Goal: Information Seeking & Learning: Learn about a topic

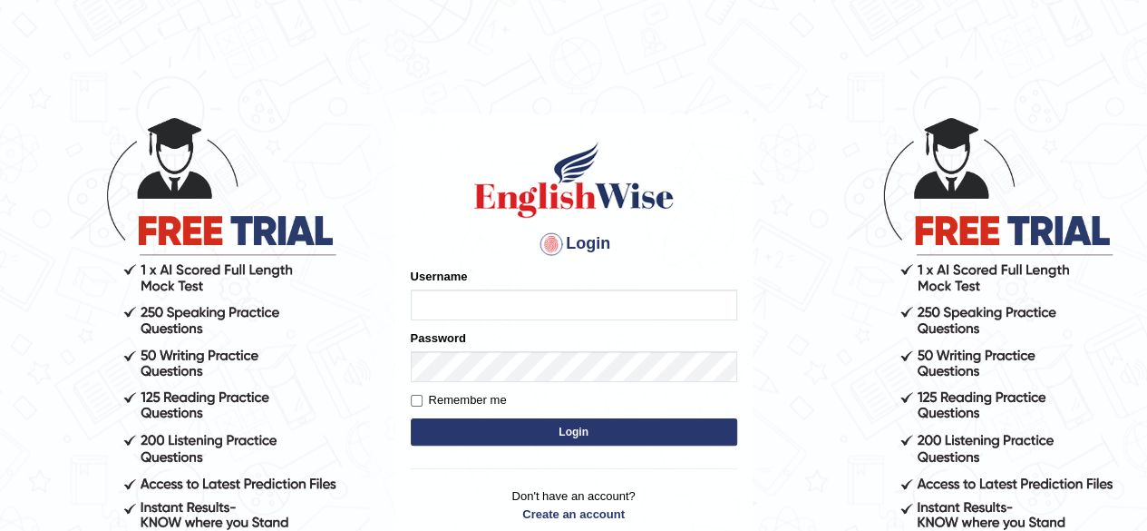
type input "[PERSON_NAME]"
click at [616, 305] on input "jonathan_parramatta" at bounding box center [574, 304] width 326 height 31
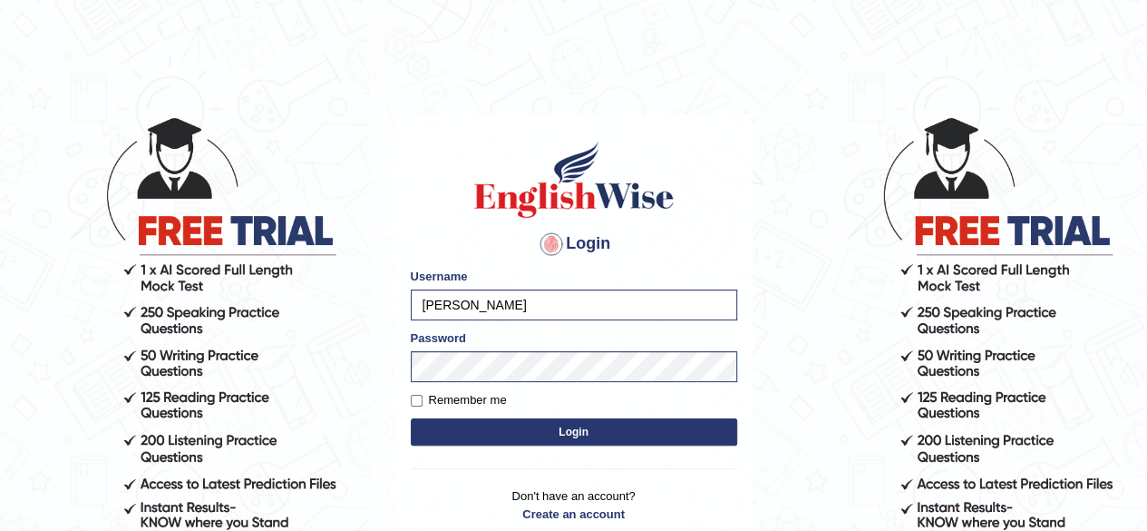
click at [710, 429] on button "Login" at bounding box center [574, 431] width 326 height 27
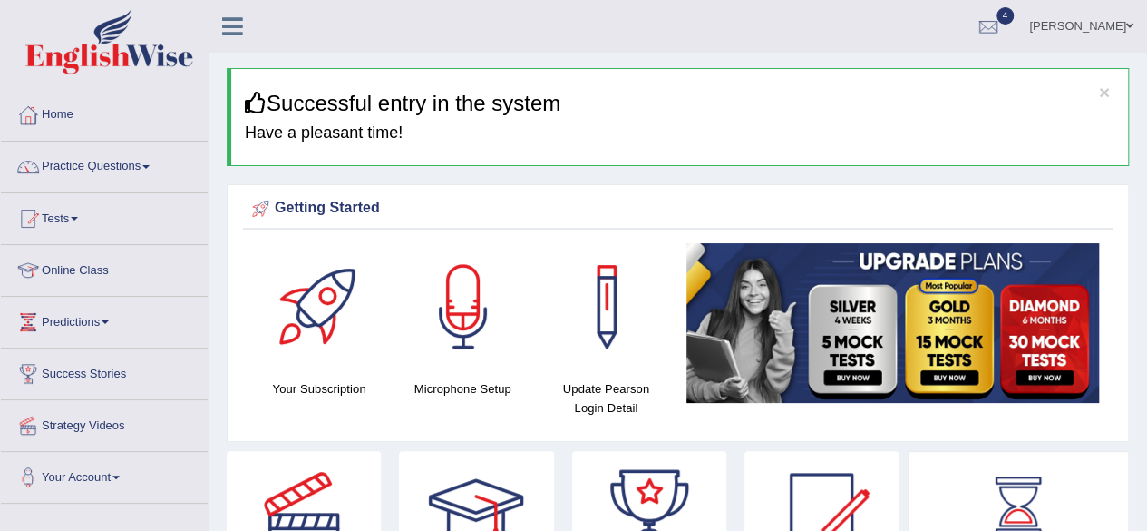
click at [141, 161] on link "Practice Questions" at bounding box center [104, 163] width 207 height 45
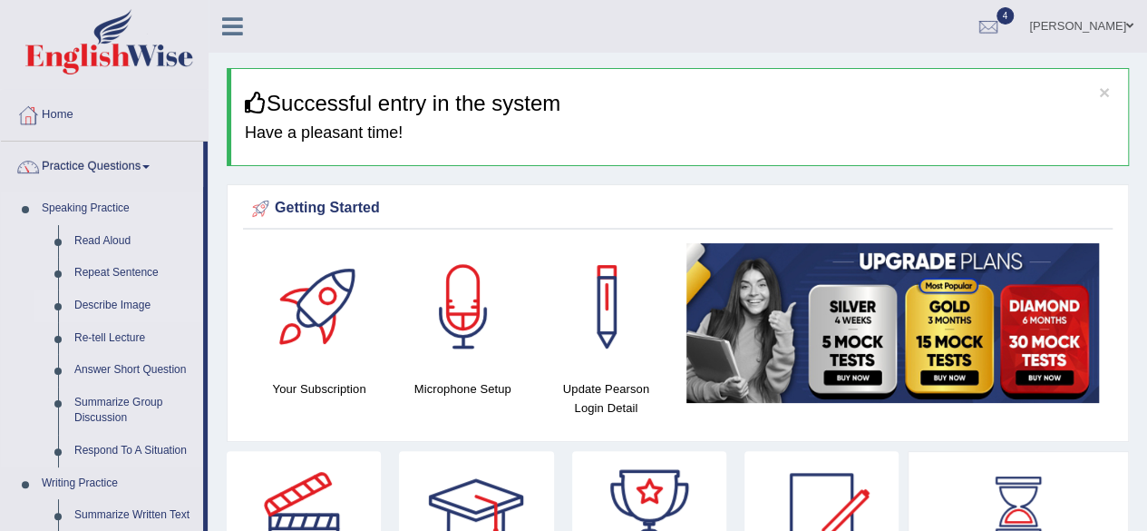
click at [118, 304] on link "Describe Image" at bounding box center [134, 305] width 137 height 33
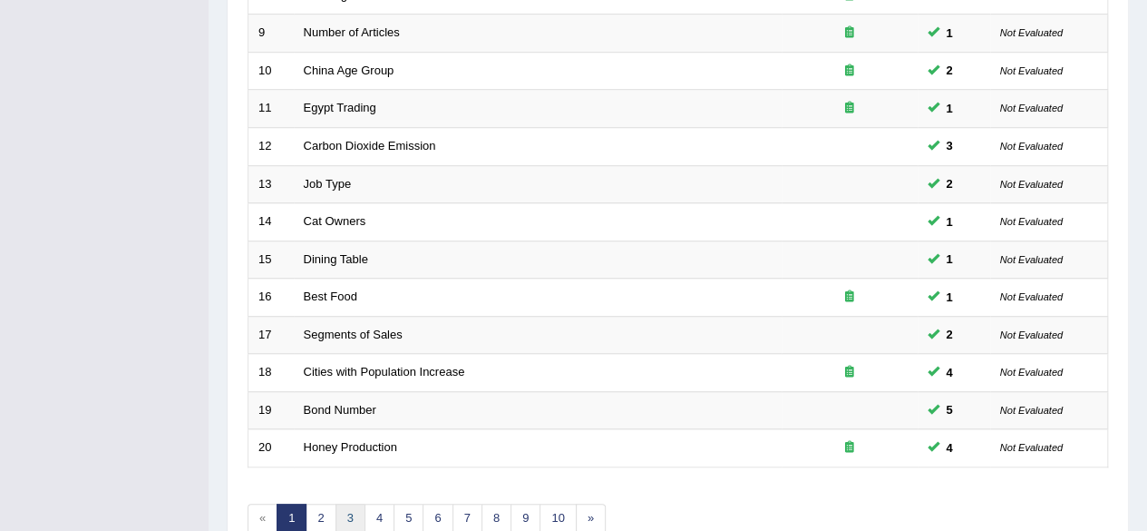
scroll to position [661, 0]
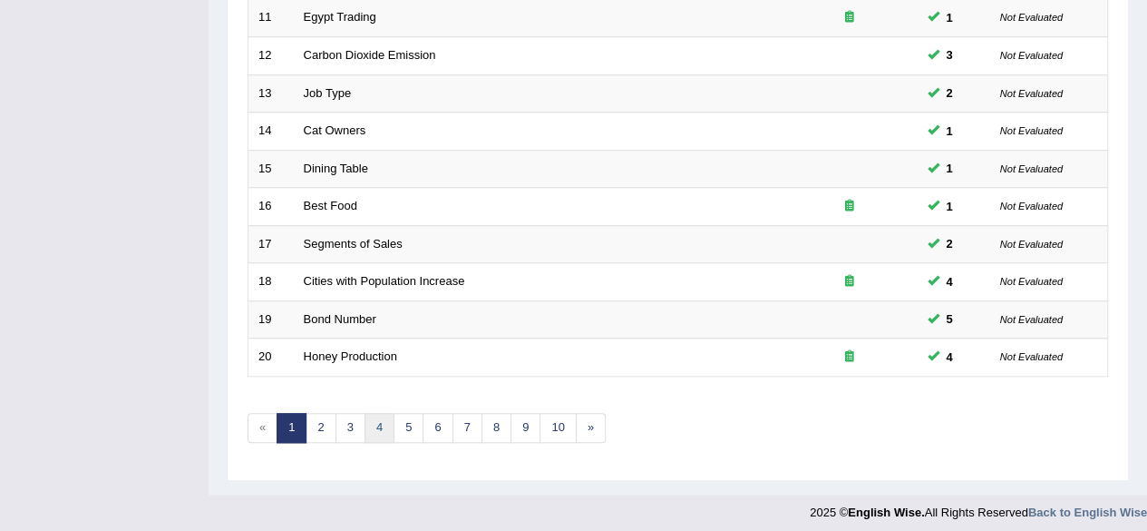
click at [365, 416] on link "4" at bounding box center [380, 428] width 30 height 30
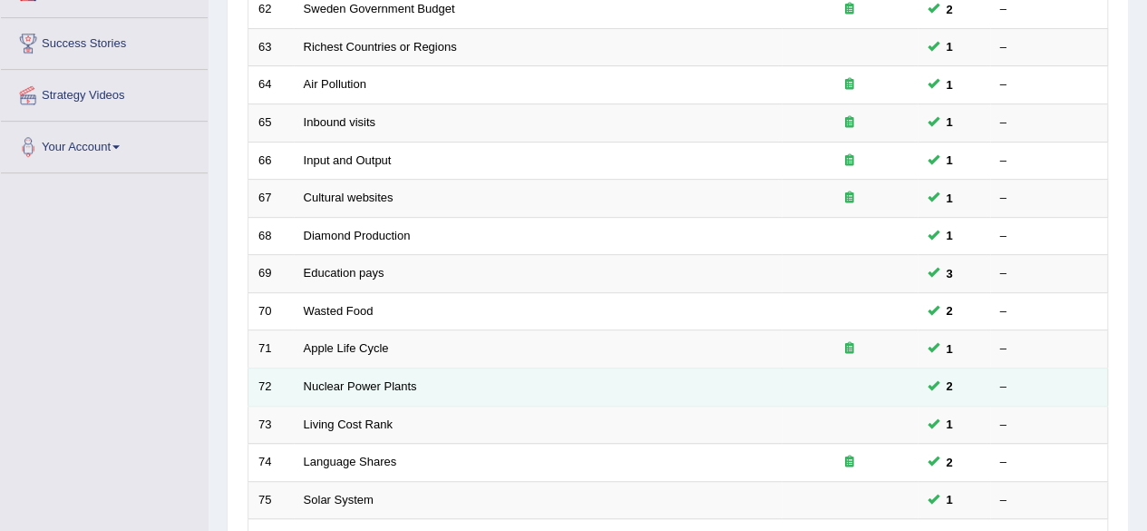
scroll to position [661, 0]
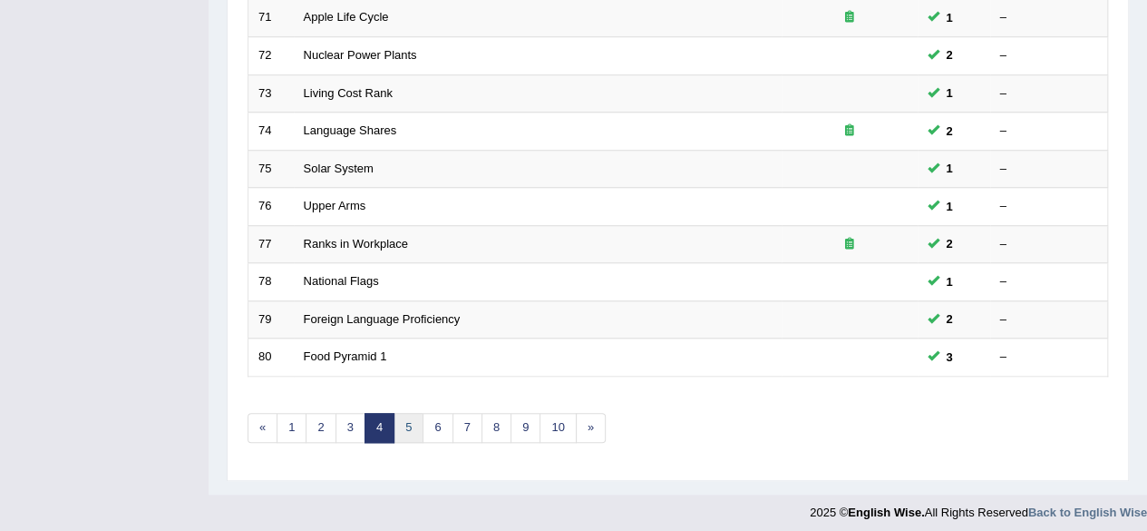
click at [406, 421] on link "5" at bounding box center [409, 428] width 30 height 30
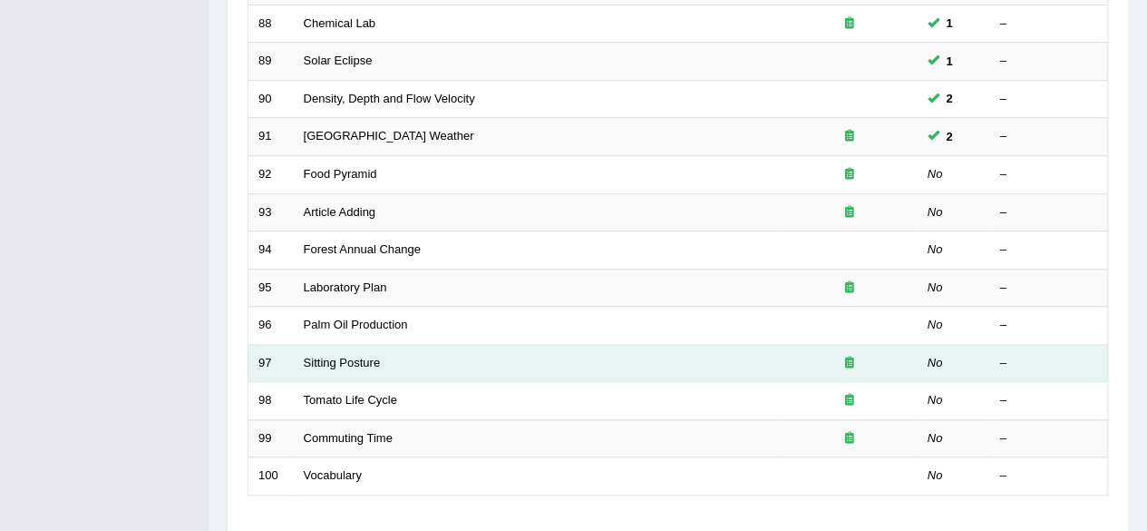
scroll to position [544, 0]
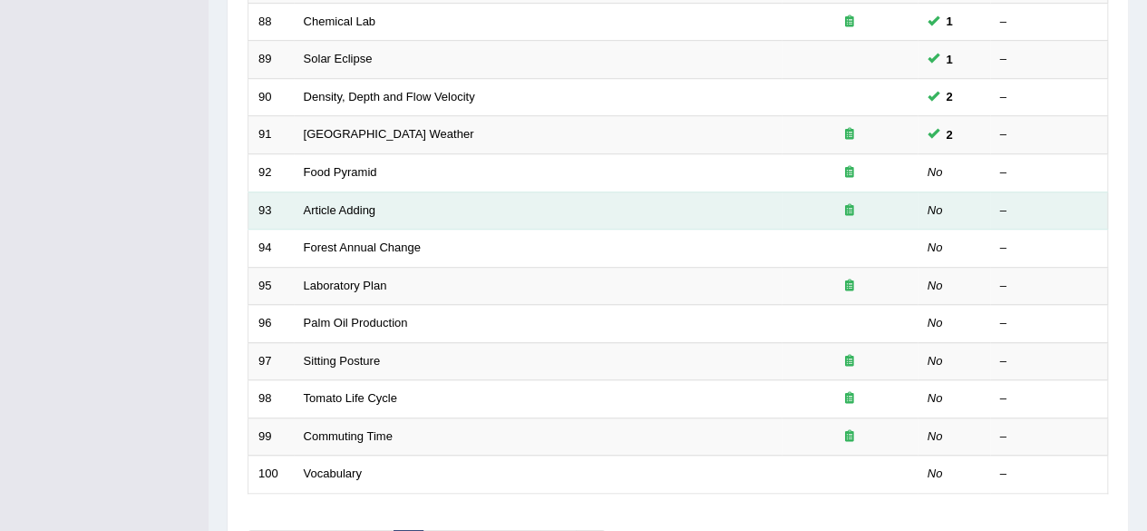
drag, startPoint x: 640, startPoint y: 221, endPoint x: 688, endPoint y: 206, distance: 50.5
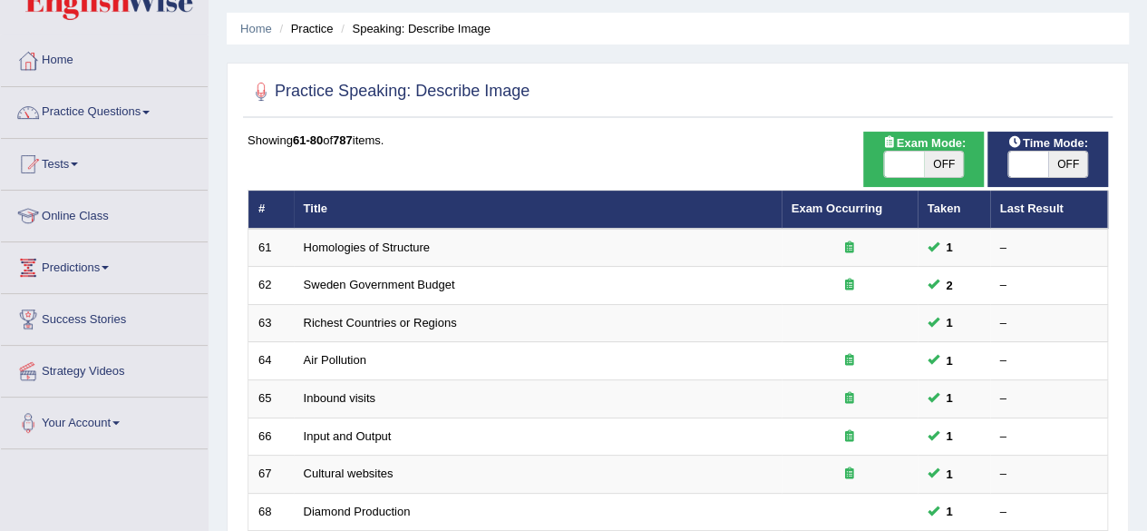
scroll to position [26, 0]
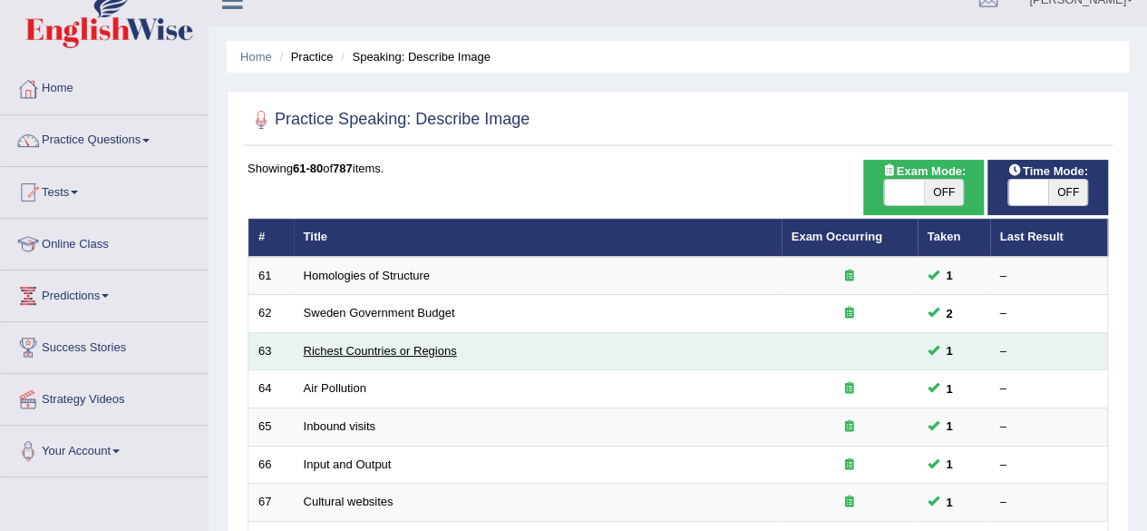
click at [355, 346] on link "Richest Countries or Regions" at bounding box center [380, 351] width 153 height 14
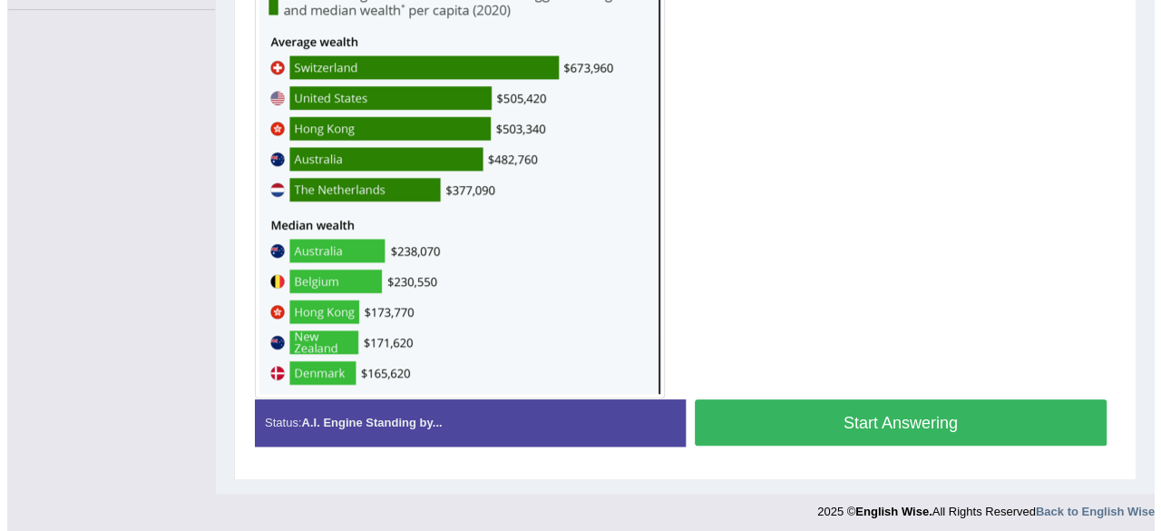
scroll to position [497, 0]
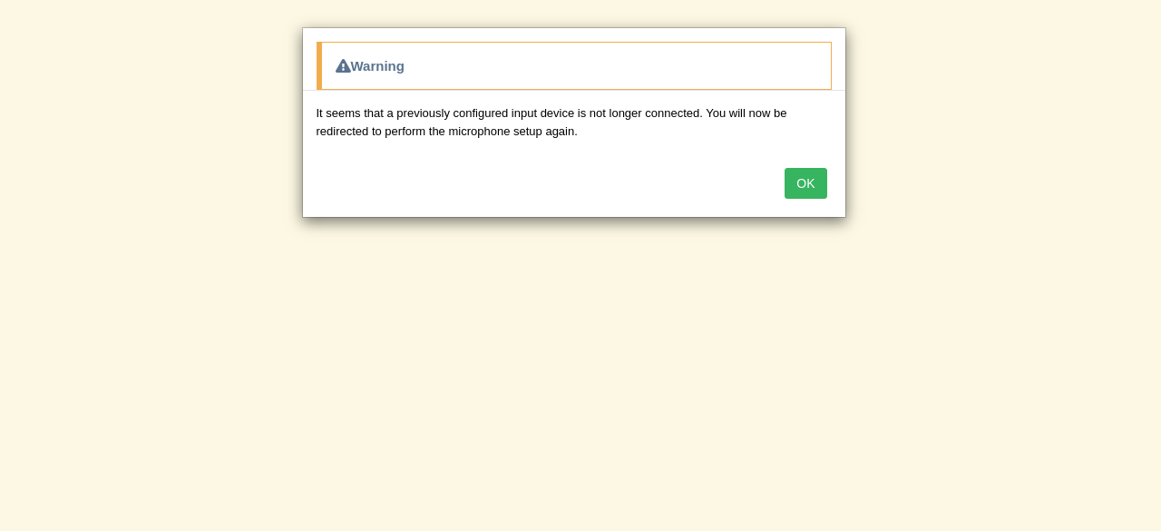
click at [808, 175] on button "OK" at bounding box center [805, 183] width 42 height 31
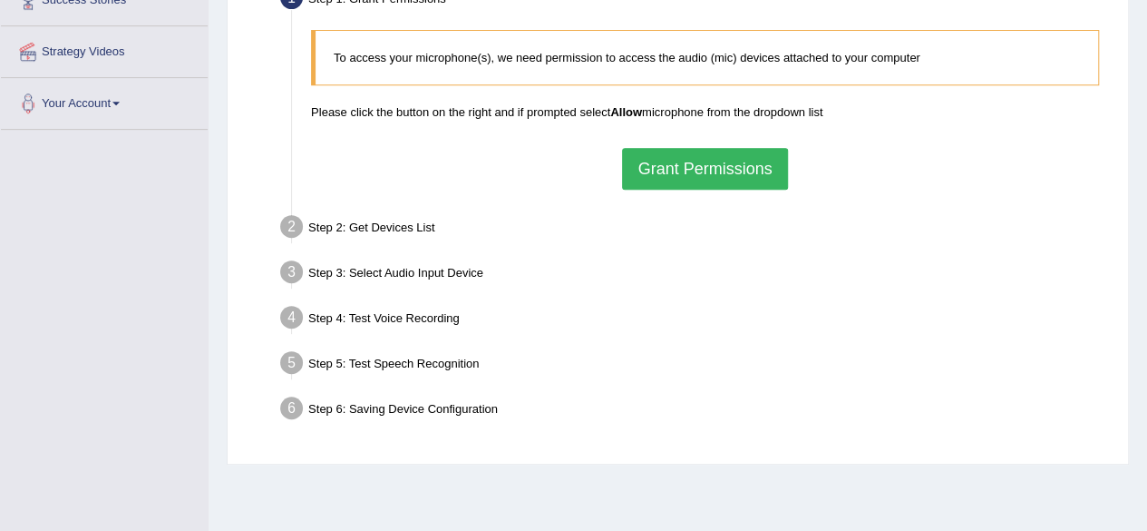
scroll to position [421, 0]
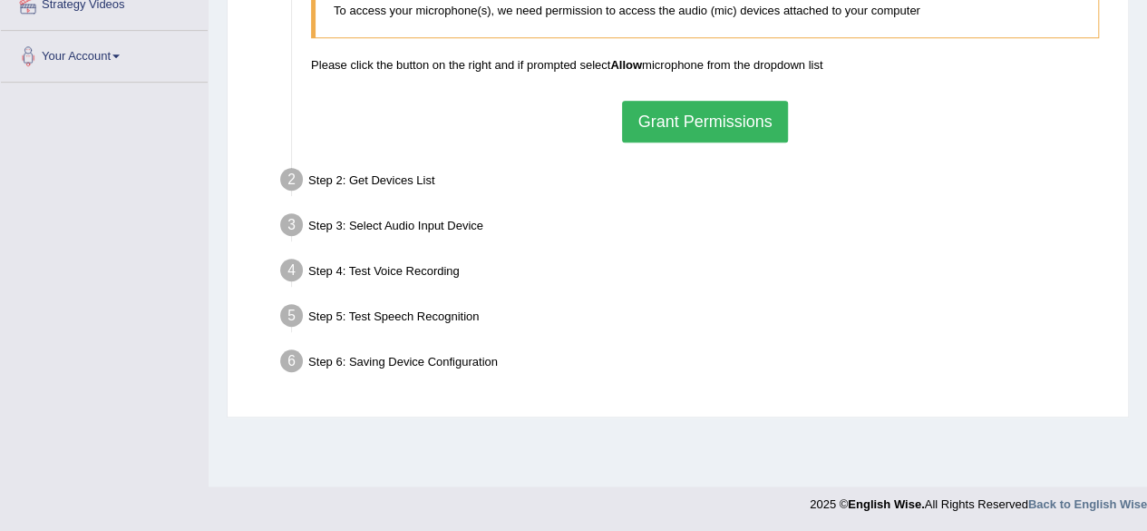
click at [745, 119] on button "Grant Permissions" at bounding box center [704, 122] width 165 height 42
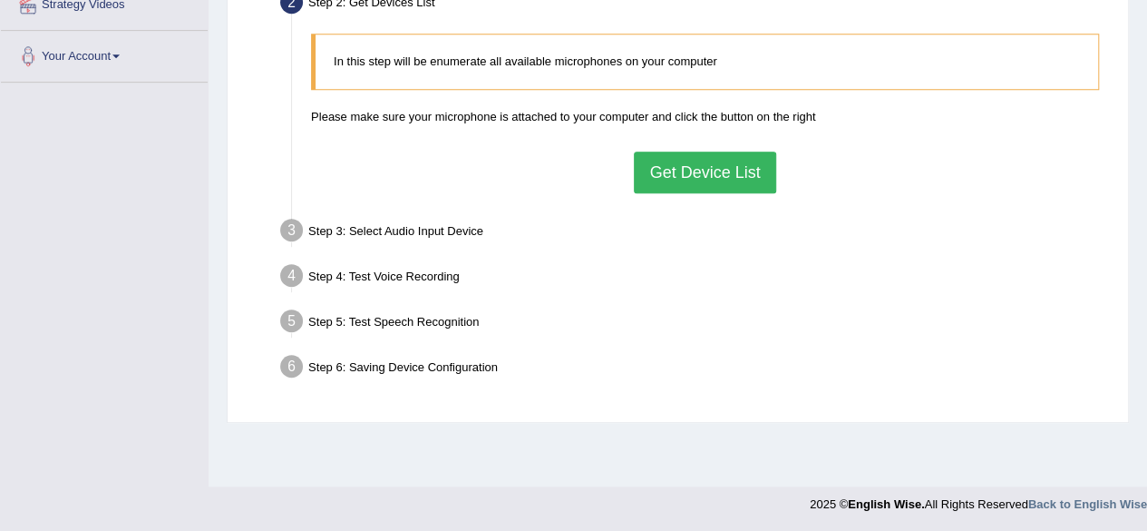
click at [694, 167] on button "Get Device List" at bounding box center [704, 172] width 141 height 42
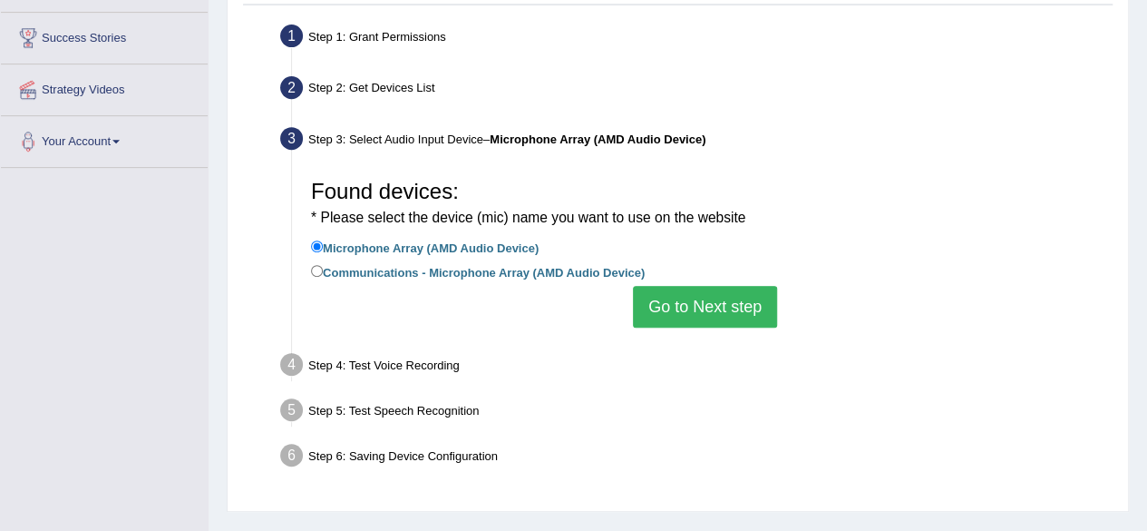
scroll to position [149, 0]
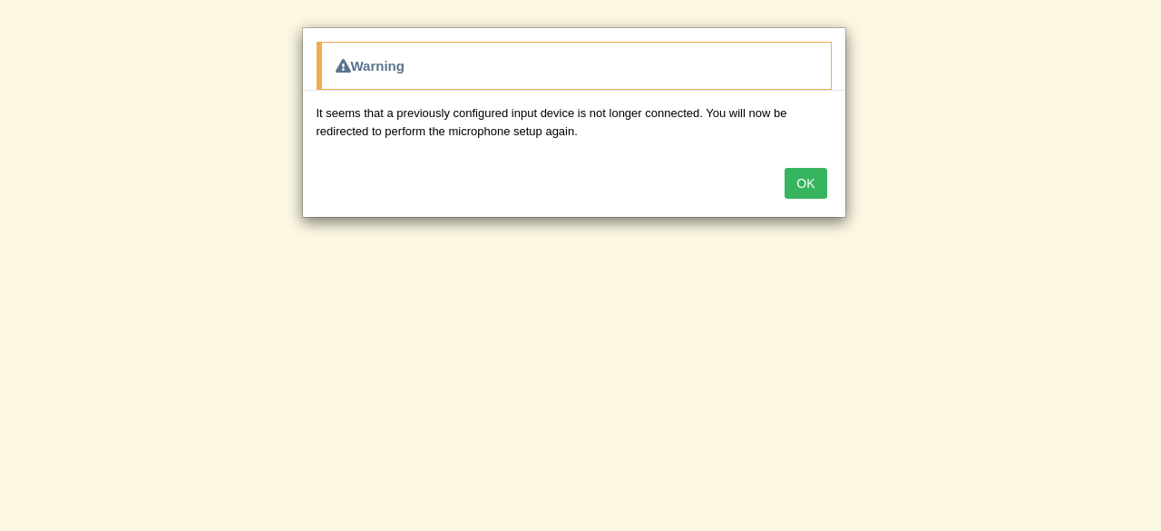
click at [823, 170] on button "OK" at bounding box center [805, 183] width 42 height 31
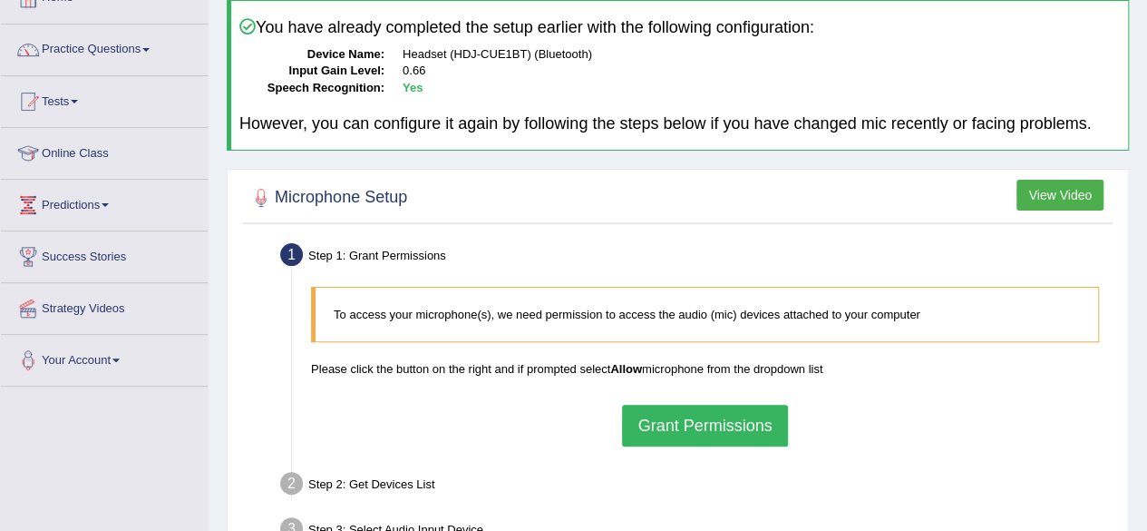
scroll to position [363, 0]
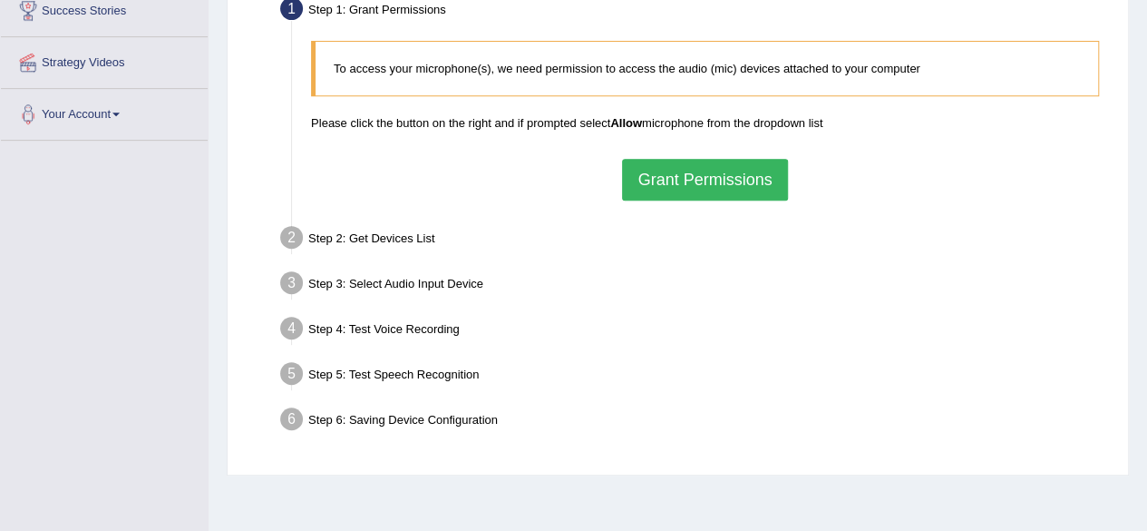
click at [732, 184] on button "Grant Permissions" at bounding box center [704, 180] width 165 height 42
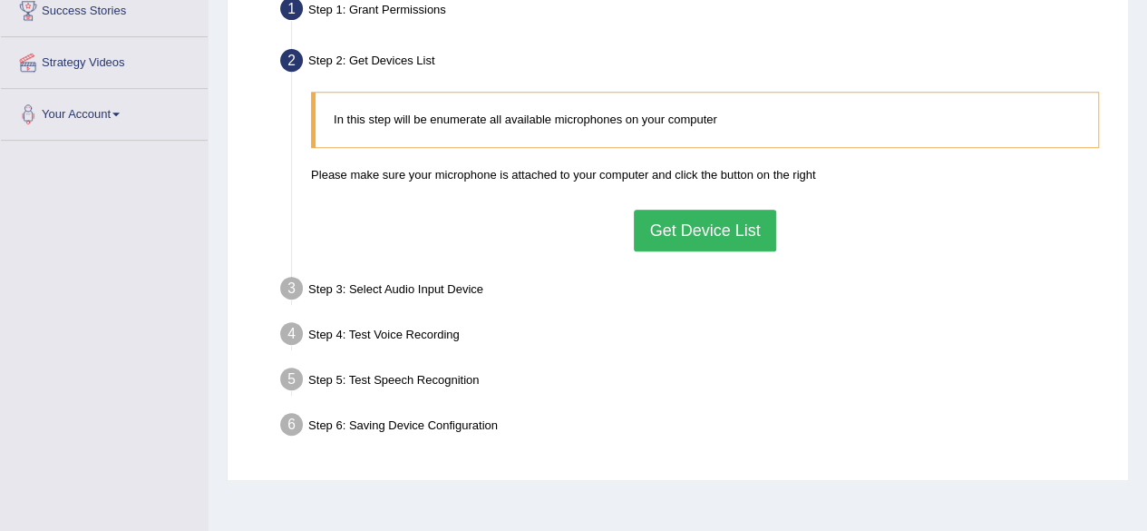
click at [715, 228] on button "Get Device List" at bounding box center [704, 230] width 141 height 42
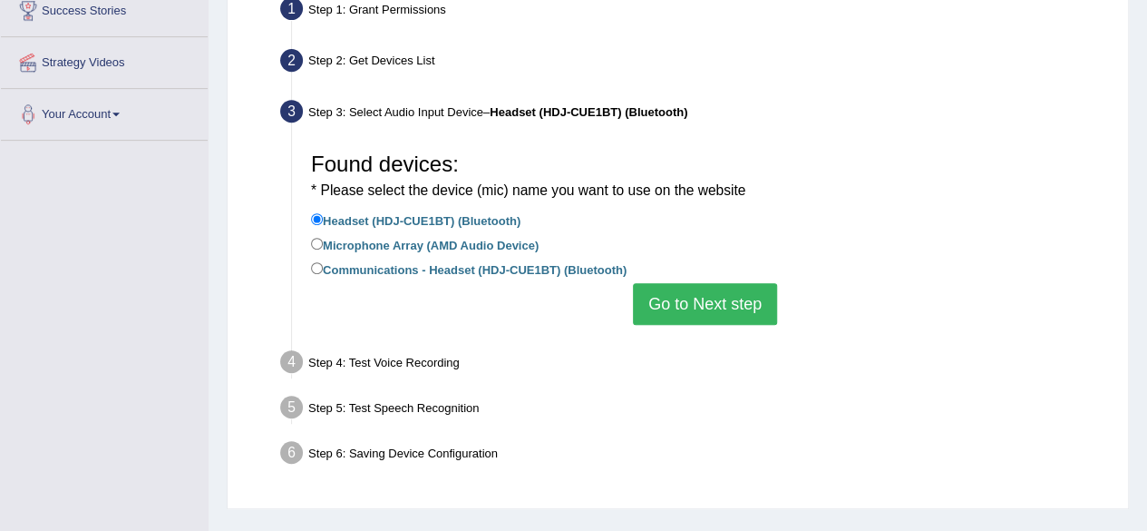
click at [431, 219] on label "Headset (HDJ-CUE1BT) (Bluetooth)" at bounding box center [415, 219] width 209 height 20
click at [323, 219] on input "Headset (HDJ-CUE1BT) (Bluetooth)" at bounding box center [317, 219] width 12 height 12
click at [735, 295] on button "Go to Next step" at bounding box center [705, 304] width 144 height 42
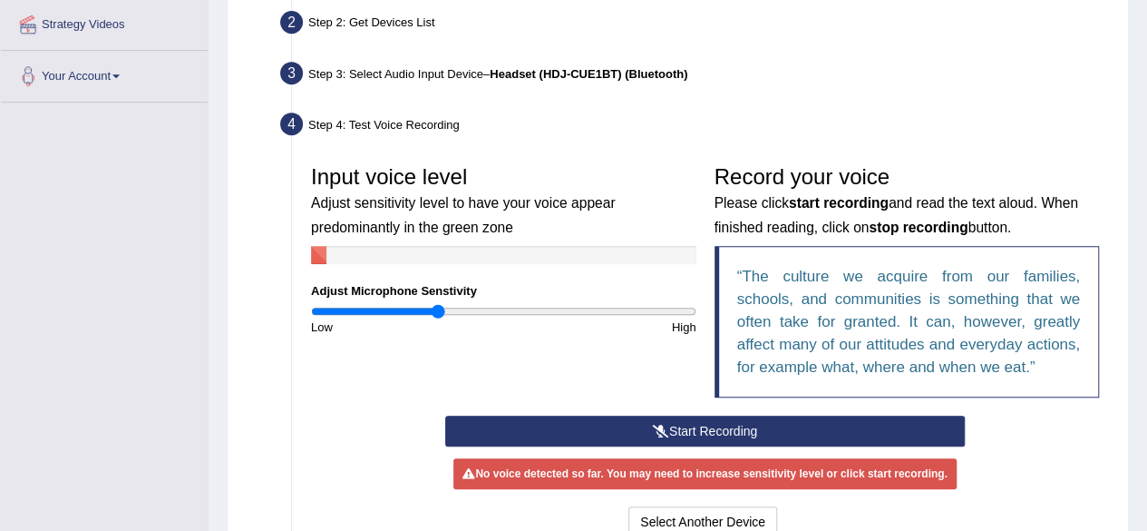
scroll to position [453, 0]
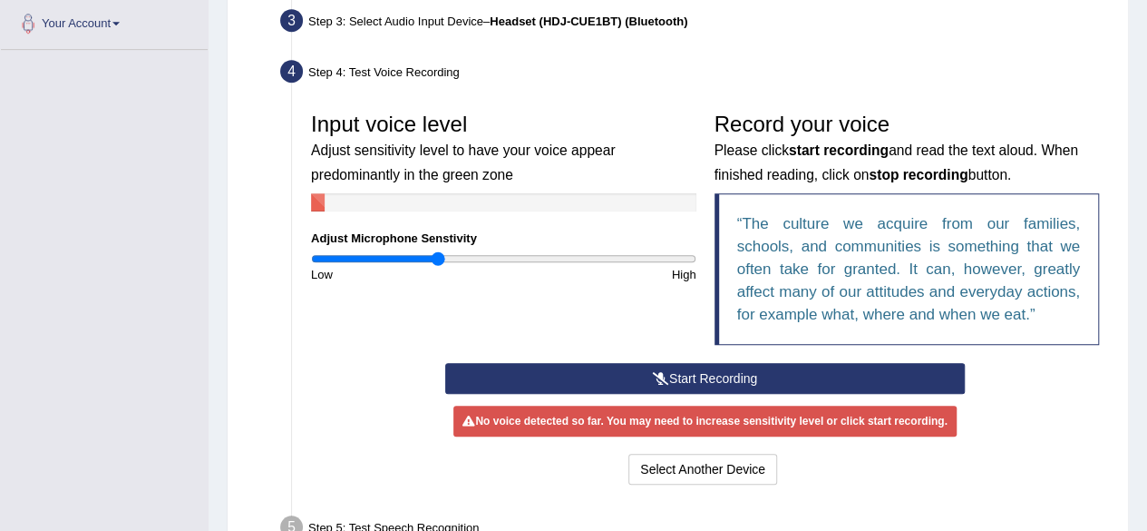
click at [630, 380] on button "Start Recording" at bounding box center [705, 378] width 520 height 31
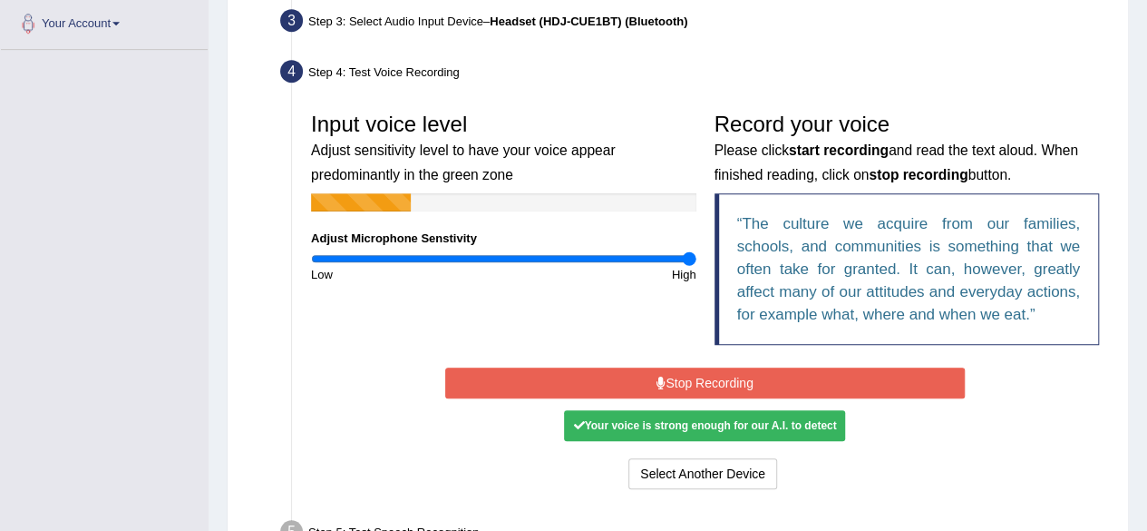
drag, startPoint x: 433, startPoint y: 260, endPoint x: 733, endPoint y: 301, distance: 302.9
type input "2"
click at [696, 266] on input "range" at bounding box center [503, 258] width 385 height 15
